Goal: Complete application form

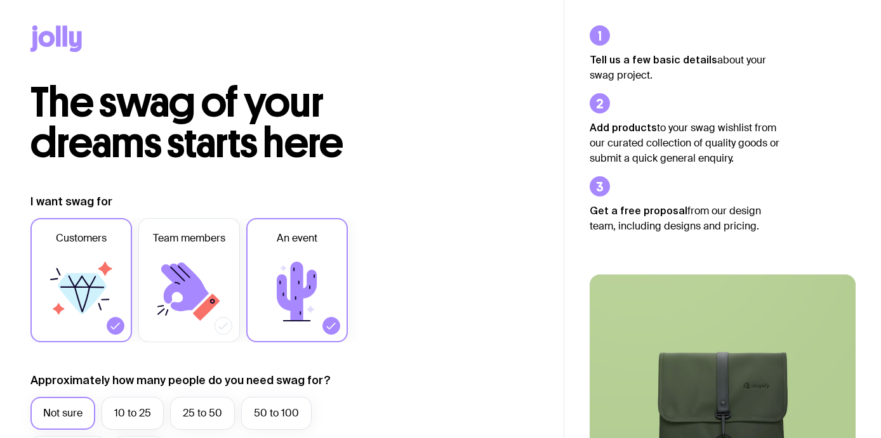
click at [129, 397] on label "10 to 25" at bounding box center [133, 413] width 62 height 33
click at [0, 0] on input "10 to 25" at bounding box center [0, 0] width 0 height 0
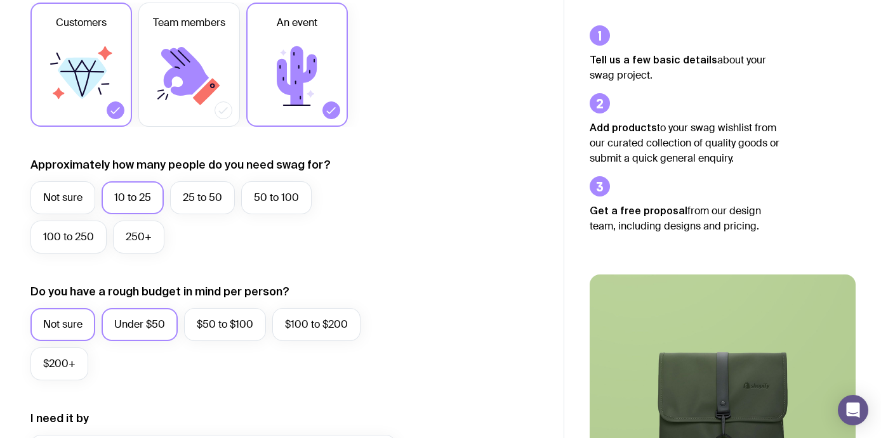
click at [134, 315] on label "Under $50" at bounding box center [140, 324] width 76 height 33
click at [0, 0] on input "Under $50" at bounding box center [0, 0] width 0 height 0
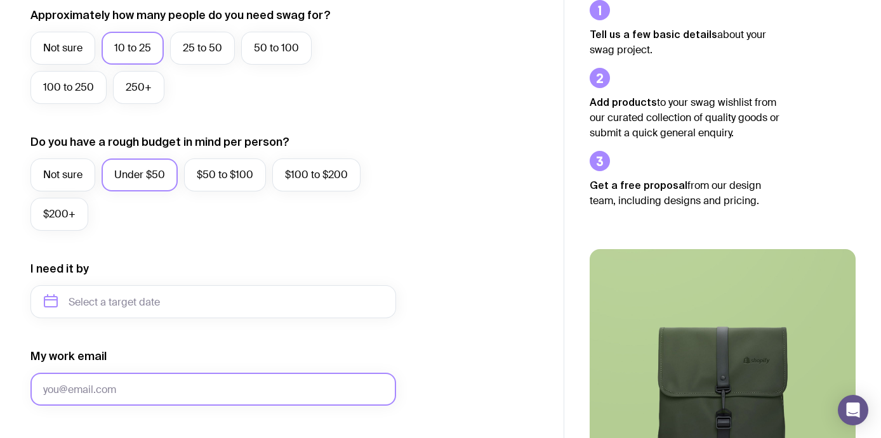
scroll to position [374, 0]
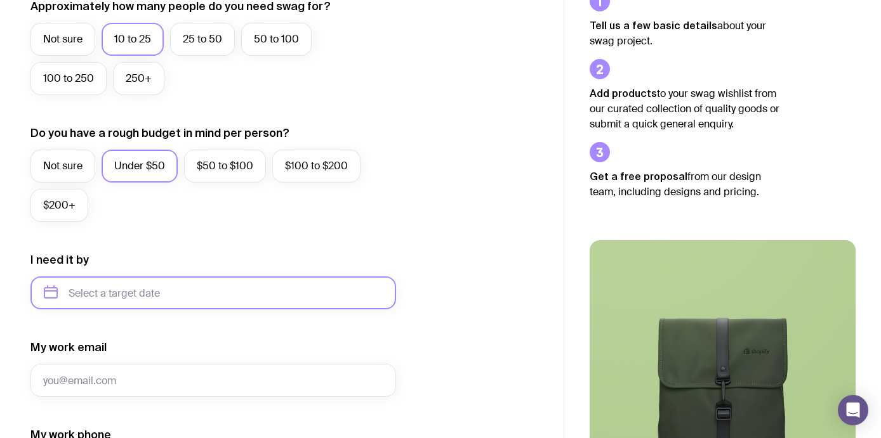
click at [129, 287] on input "text" at bounding box center [212, 293] width 365 height 33
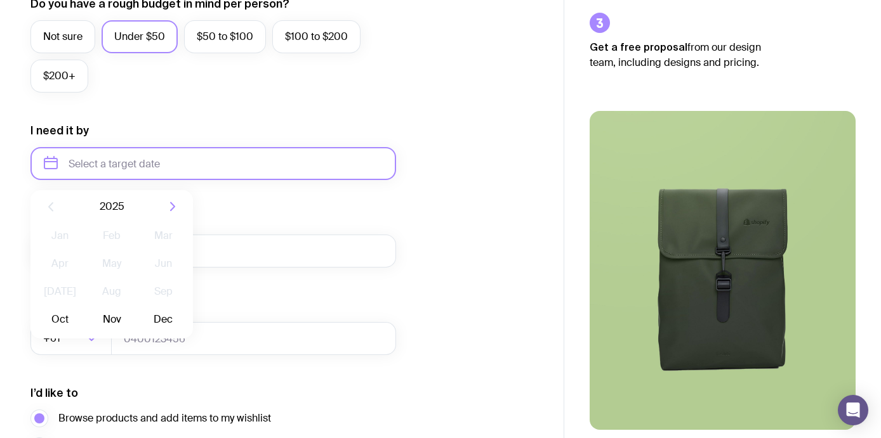
scroll to position [504, 0]
click at [51, 318] on button "Oct" at bounding box center [60, 318] width 46 height 25
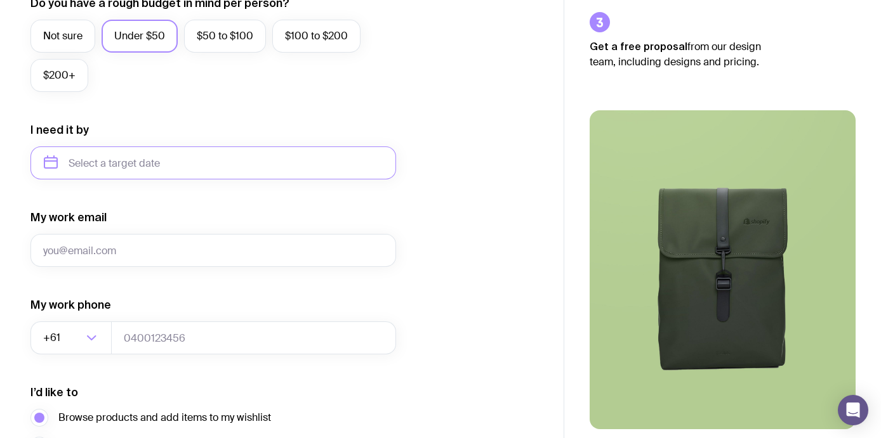
type input "[DATE]"
click at [152, 163] on input "[DATE]" at bounding box center [212, 163] width 365 height 33
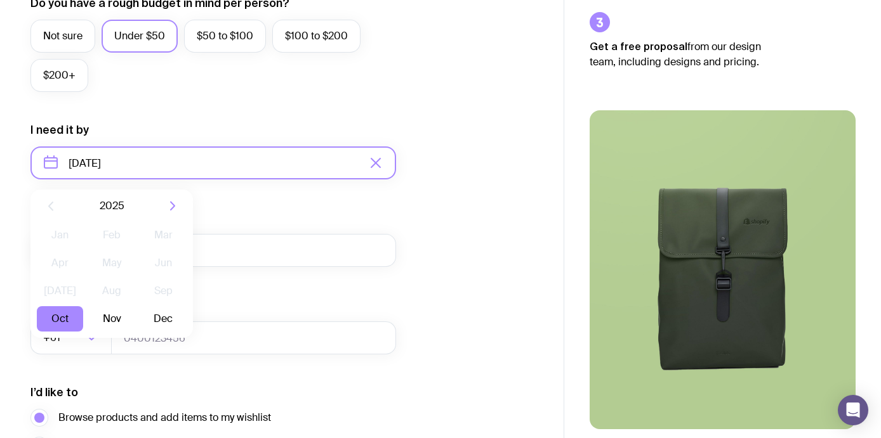
click at [49, 166] on input "[DATE]" at bounding box center [212, 163] width 365 height 33
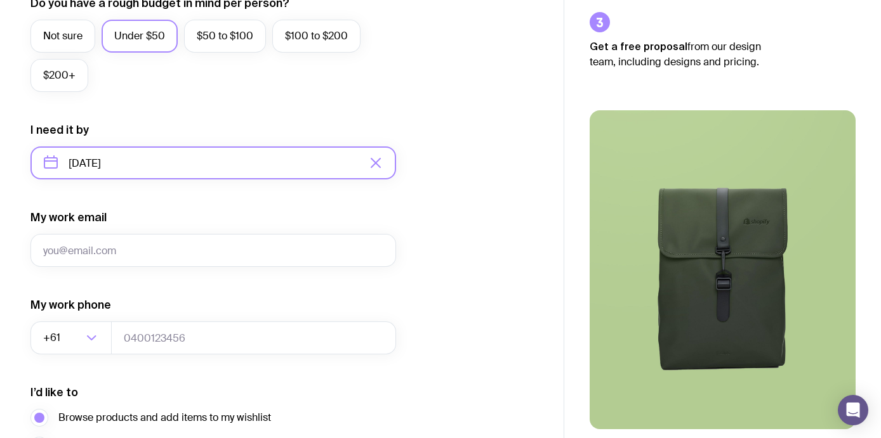
click at [66, 176] on input "[DATE]" at bounding box center [212, 163] width 365 height 33
click at [96, 164] on input "[DATE]" at bounding box center [212, 163] width 365 height 33
click at [155, 163] on input "[DATE]" at bounding box center [212, 163] width 365 height 33
drag, startPoint x: 158, startPoint y: 162, endPoint x: -13, endPoint y: 148, distance: 171.9
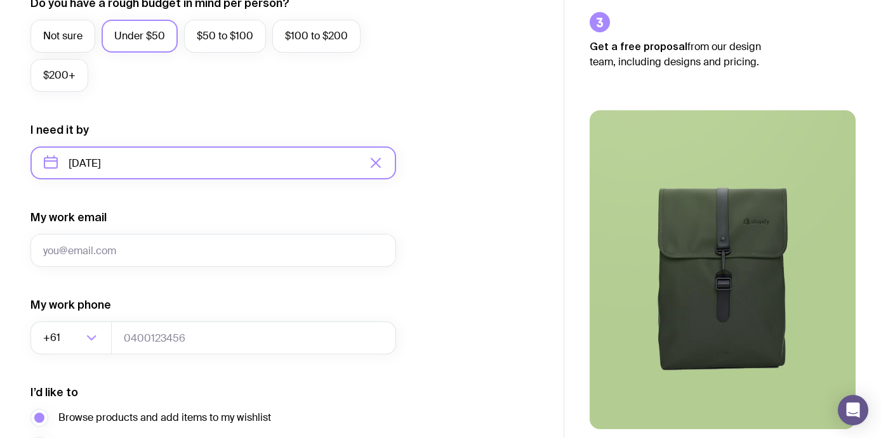
click at [49, 164] on input "[DATE]" at bounding box center [212, 163] width 365 height 33
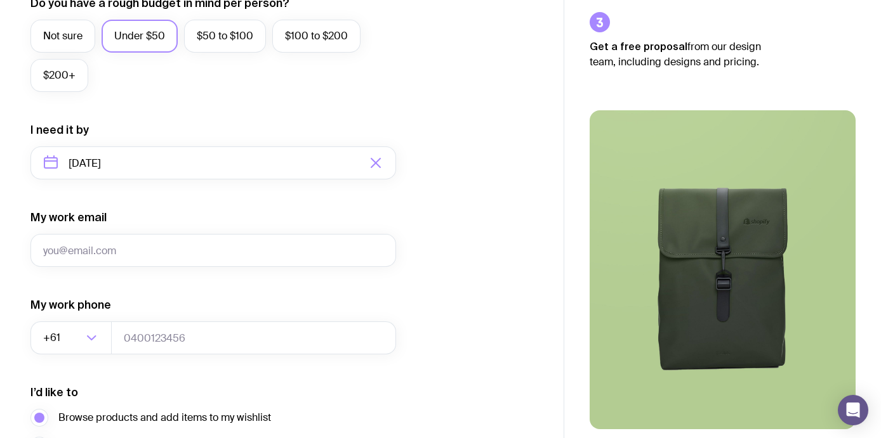
click at [374, 157] on icon "button" at bounding box center [375, 162] width 15 height 15
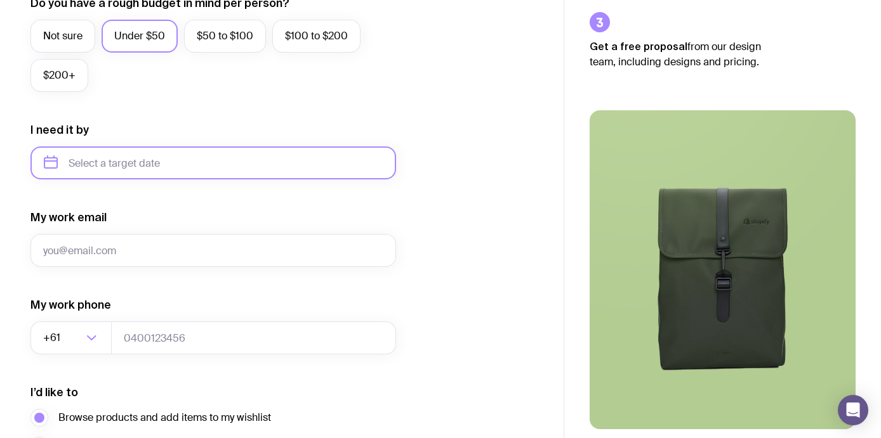
click at [107, 164] on input "text" at bounding box center [212, 163] width 365 height 33
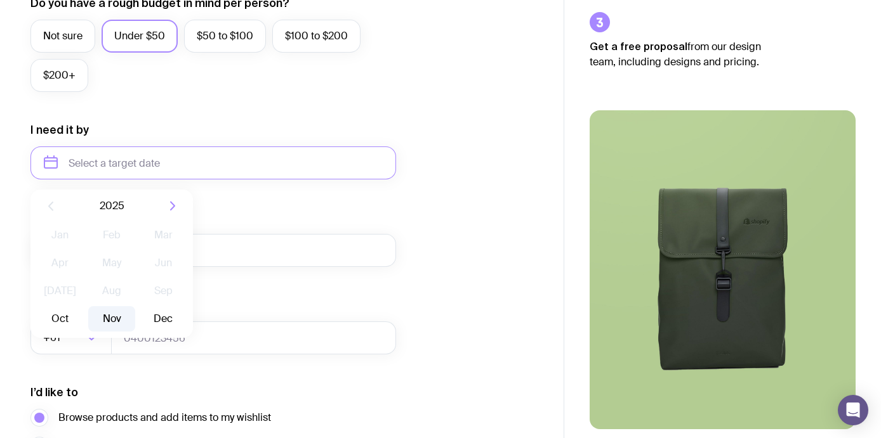
click at [109, 320] on button "Nov" at bounding box center [111, 318] width 46 height 25
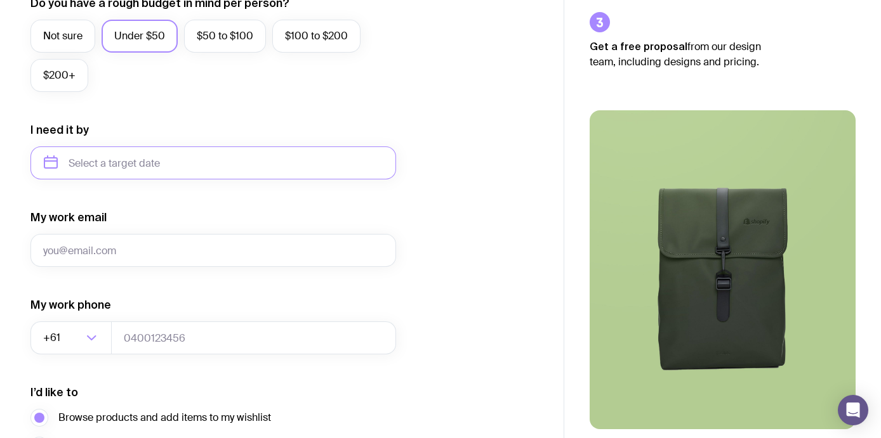
type input "[DATE]"
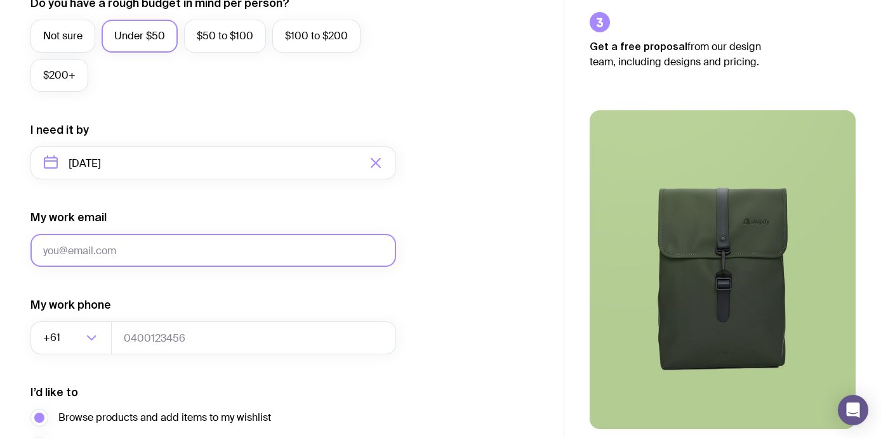
click at [99, 249] on input "My work email" at bounding box center [212, 250] width 365 height 33
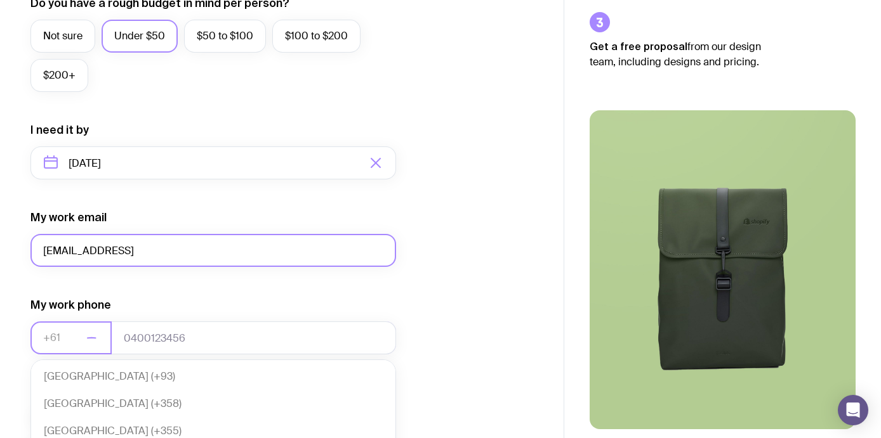
scroll to position [275, 0]
click at [183, 260] on input "[EMAIL_ADDRESS]" at bounding box center [212, 250] width 365 height 33
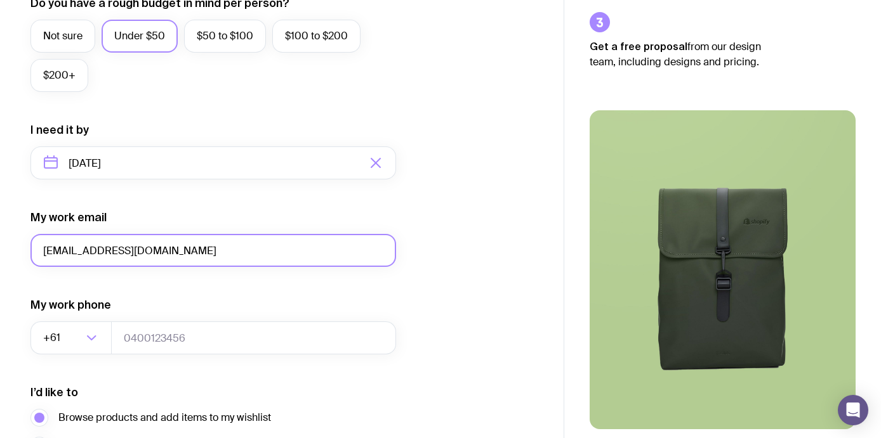
type input "[EMAIL_ADDRESS][DOMAIN_NAME]"
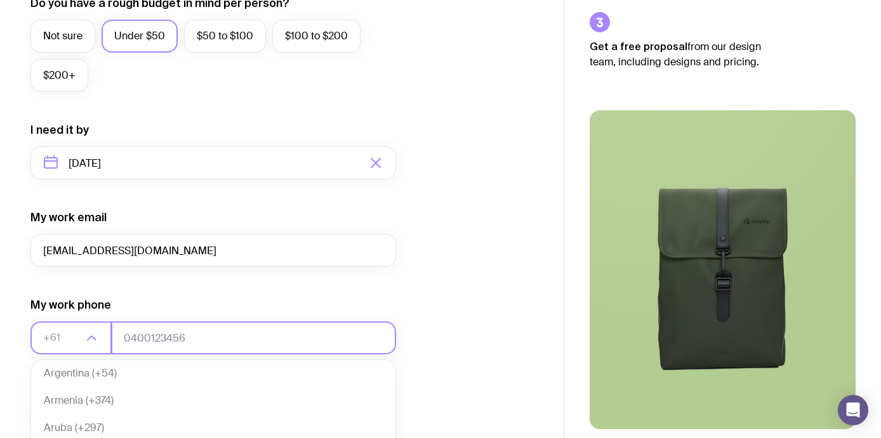
click at [221, 338] on input "tel" at bounding box center [253, 338] width 285 height 33
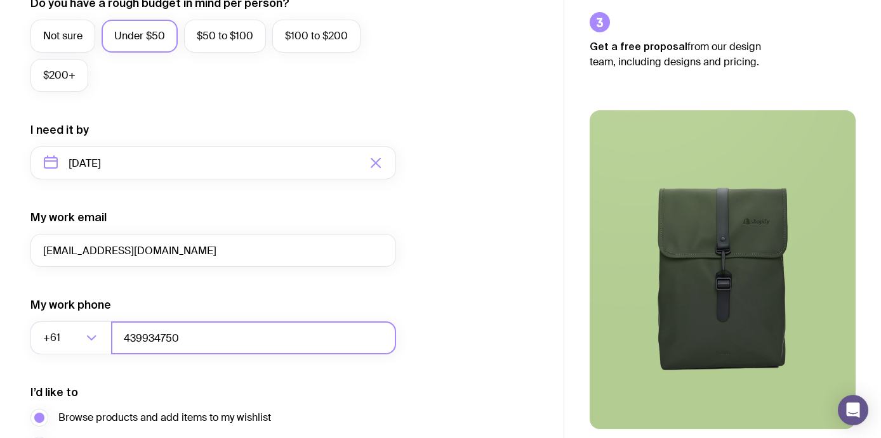
scroll to position [640, 0]
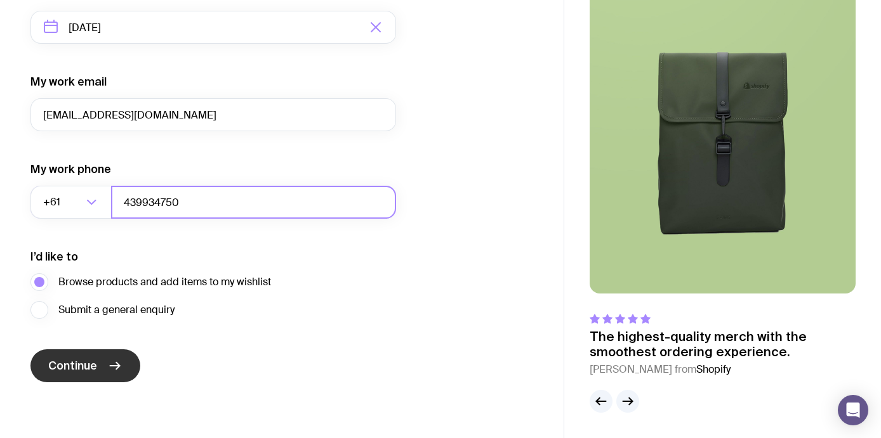
type input "439934750"
click at [90, 376] on button "Continue" at bounding box center [85, 366] width 110 height 33
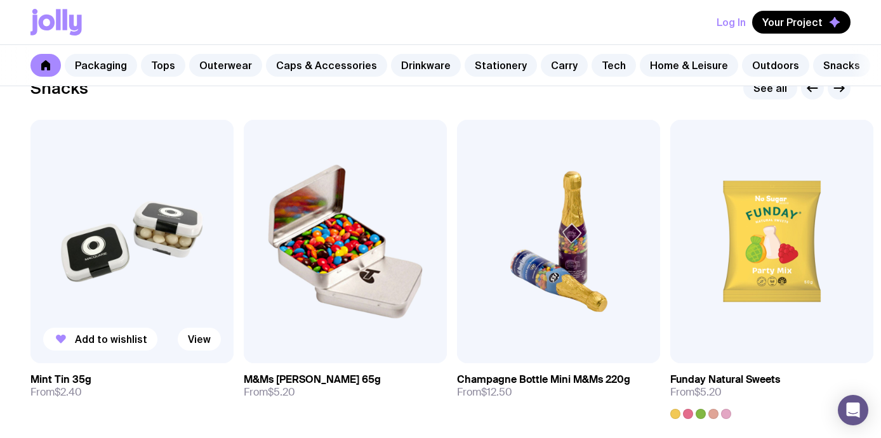
scroll to position [4517, 0]
